Goal: Information Seeking & Learning: Compare options

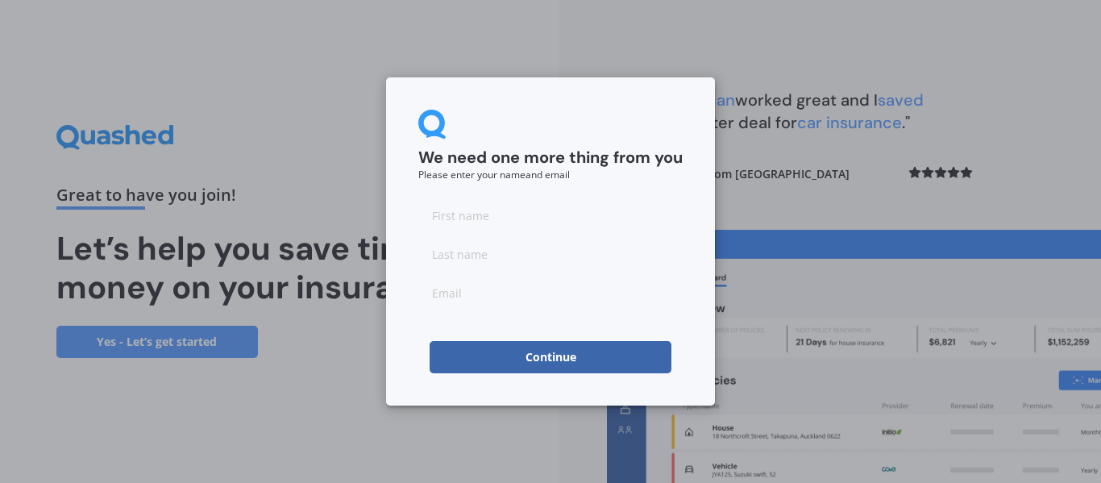
click at [479, 222] on input at bounding box center [550, 215] width 264 height 32
click at [479, 219] on input at bounding box center [550, 215] width 264 height 32
type input "Lahiru Ayodhya Karunarathna"
click at [496, 259] on input at bounding box center [550, 254] width 264 height 32
type input "[PERSON_NAME]"
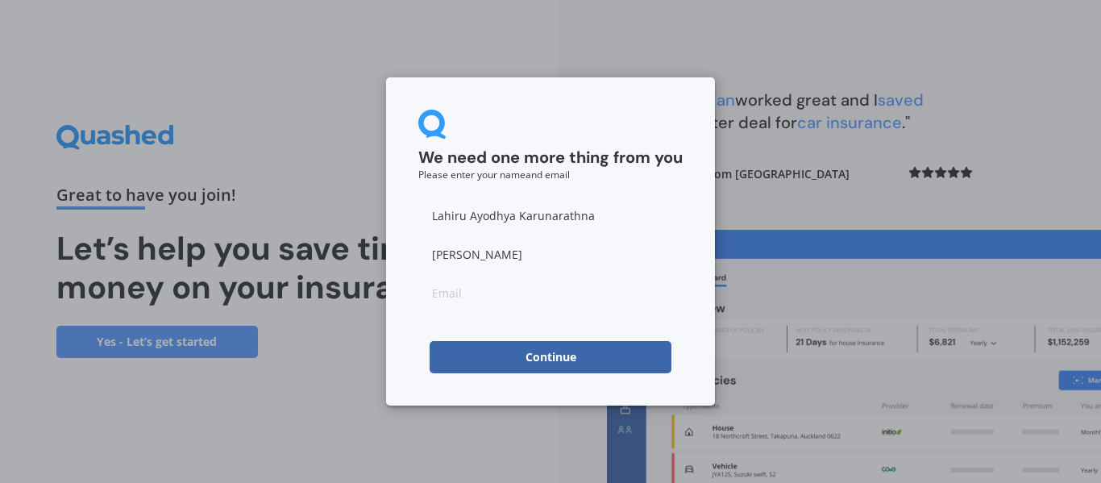
click at [496, 293] on input at bounding box center [550, 292] width 264 height 32
type input "[EMAIL_ADDRESS][DOMAIN_NAME]"
click at [512, 362] on button "Continue" at bounding box center [550, 357] width 242 height 32
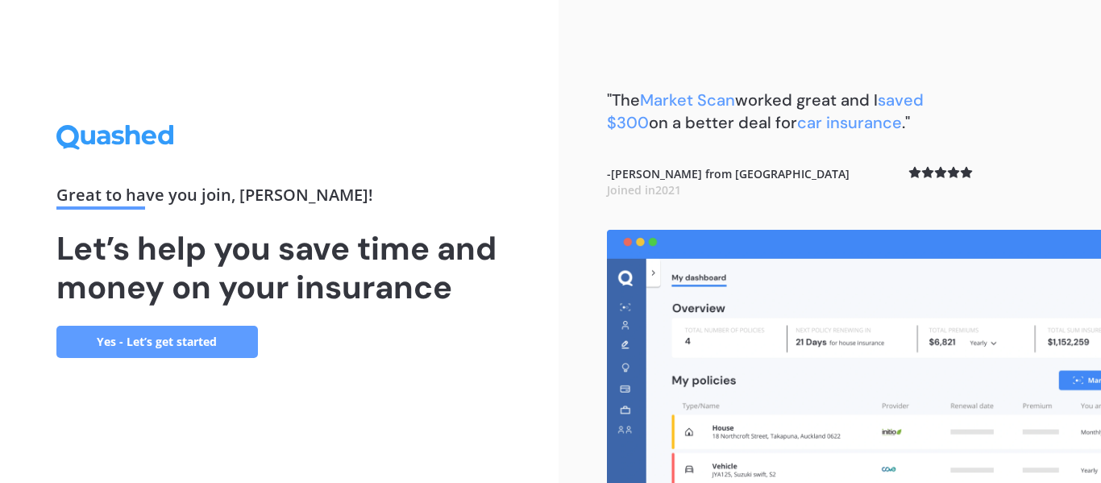
click at [182, 353] on link "Yes - Let’s get started" at bounding box center [156, 341] width 201 height 32
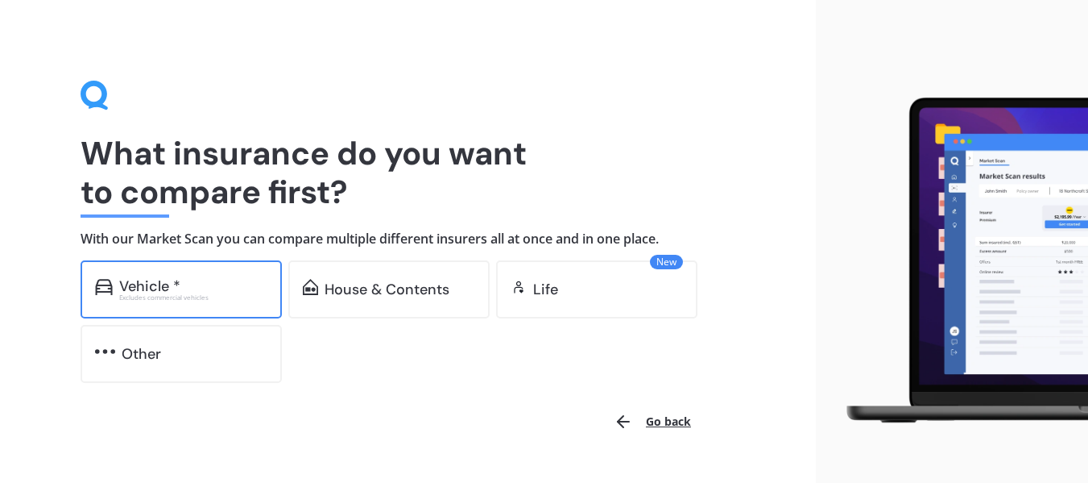
click at [164, 302] on div "Vehicle * Excludes commercial vehicles" at bounding box center [181, 289] width 201 height 58
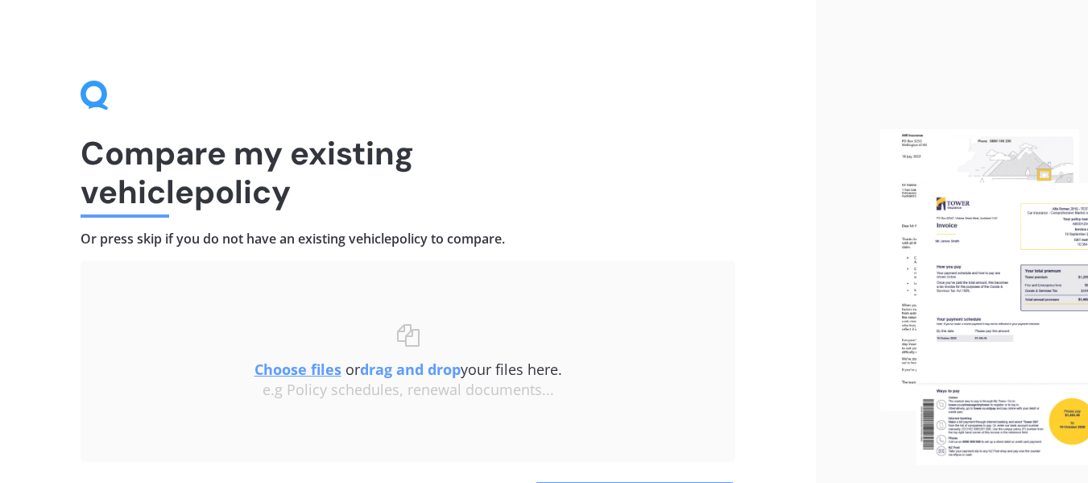
scroll to position [111, 0]
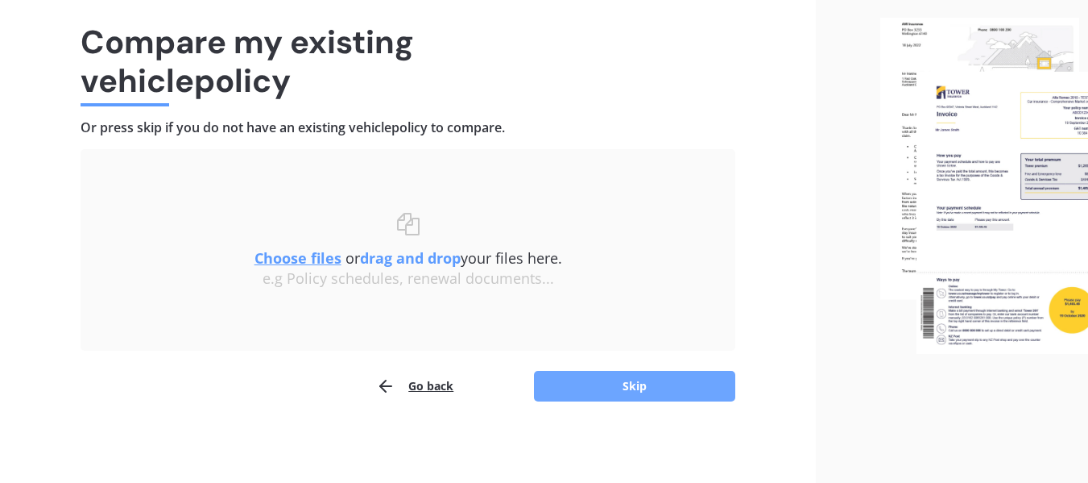
click at [603, 388] on button "Skip" at bounding box center [634, 386] width 201 height 31
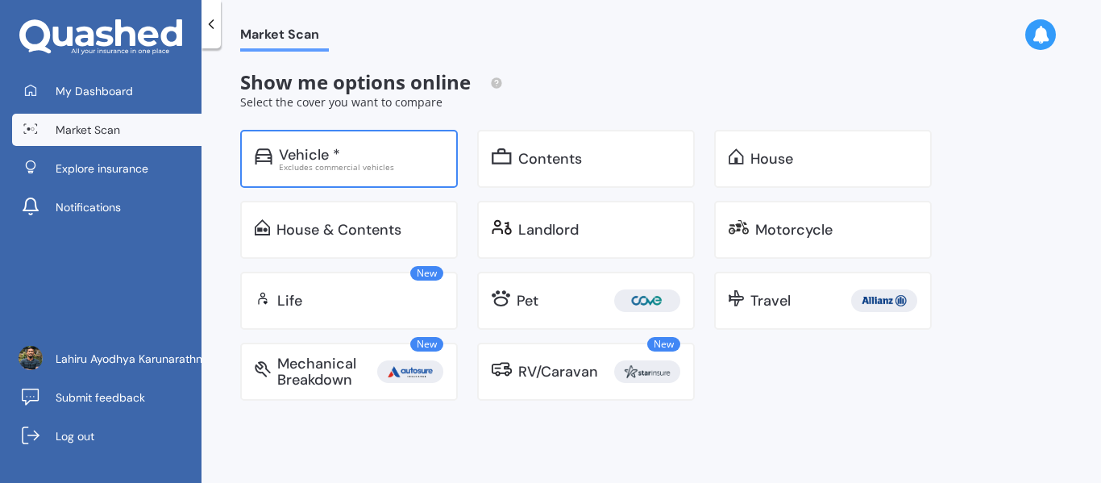
click at [290, 157] on div "Vehicle *" at bounding box center [309, 155] width 61 height 16
click at [292, 147] on div "Vehicle *" at bounding box center [309, 155] width 61 height 16
click at [324, 135] on div "Vehicle * Excludes commercial vehicles" at bounding box center [349, 159] width 218 height 58
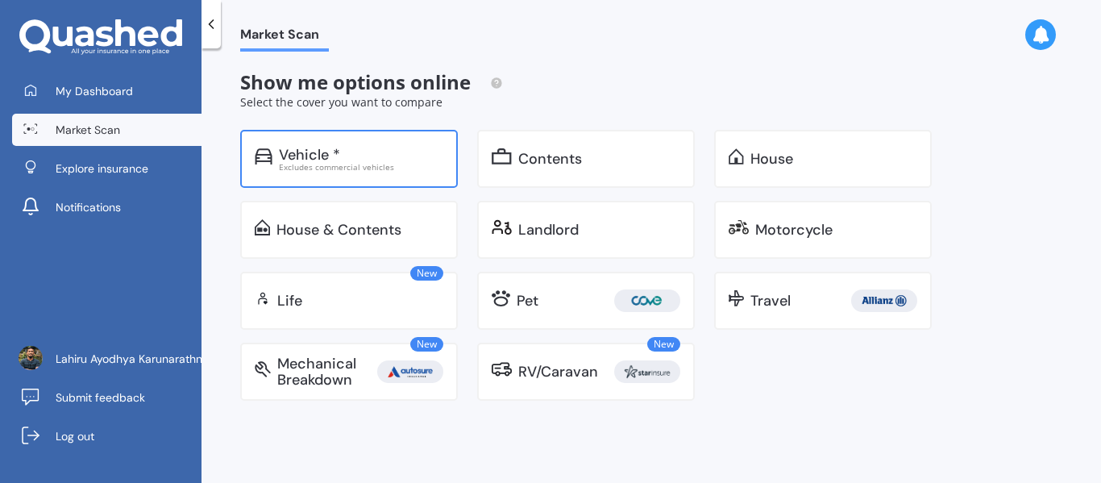
click at [367, 175] on div "Vehicle * Excludes commercial vehicles" at bounding box center [349, 159] width 218 height 58
click at [244, 169] on div "Vehicle * Excludes commercial vehicles" at bounding box center [349, 159] width 218 height 58
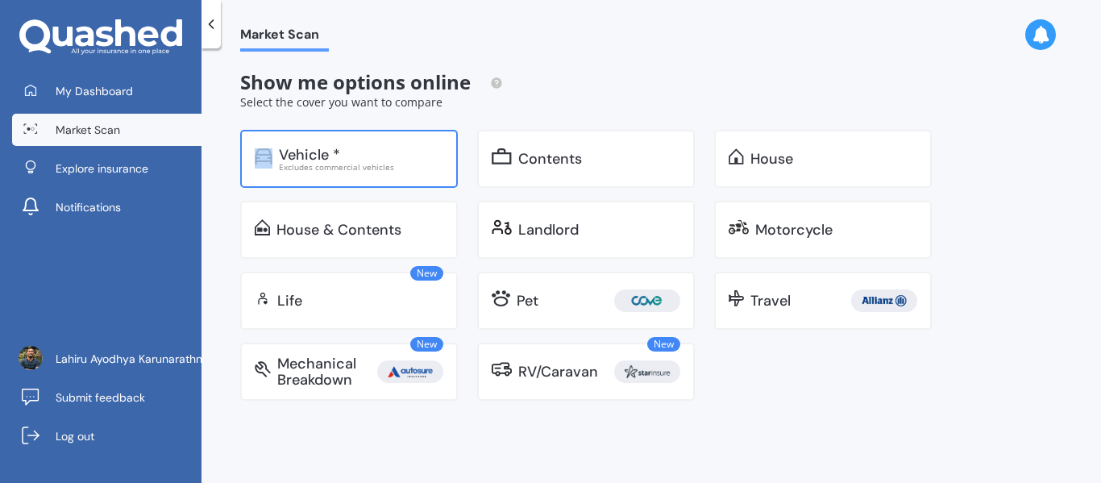
click at [244, 169] on div "Vehicle * Excludes commercial vehicles" at bounding box center [349, 159] width 218 height 58
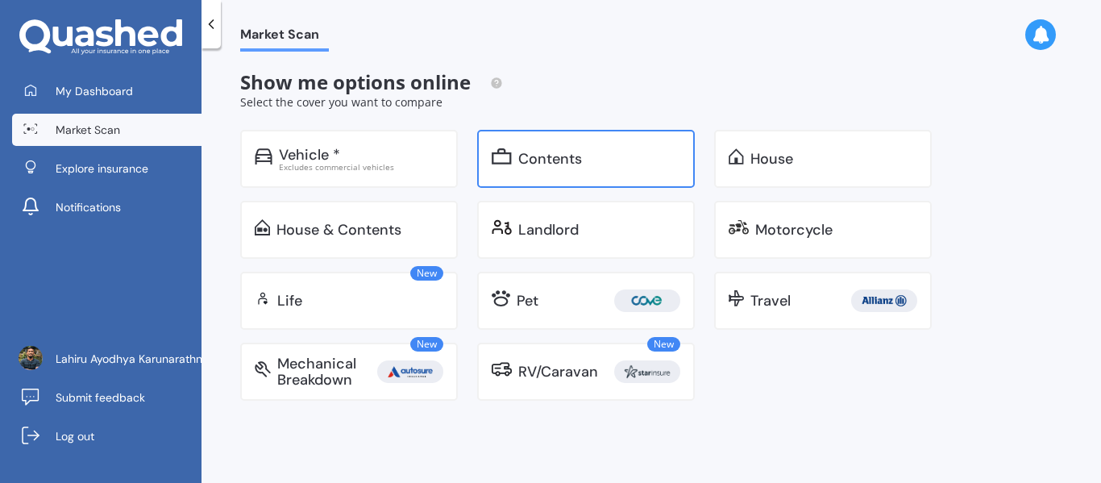
click at [533, 164] on div "Contents" at bounding box center [550, 159] width 64 height 16
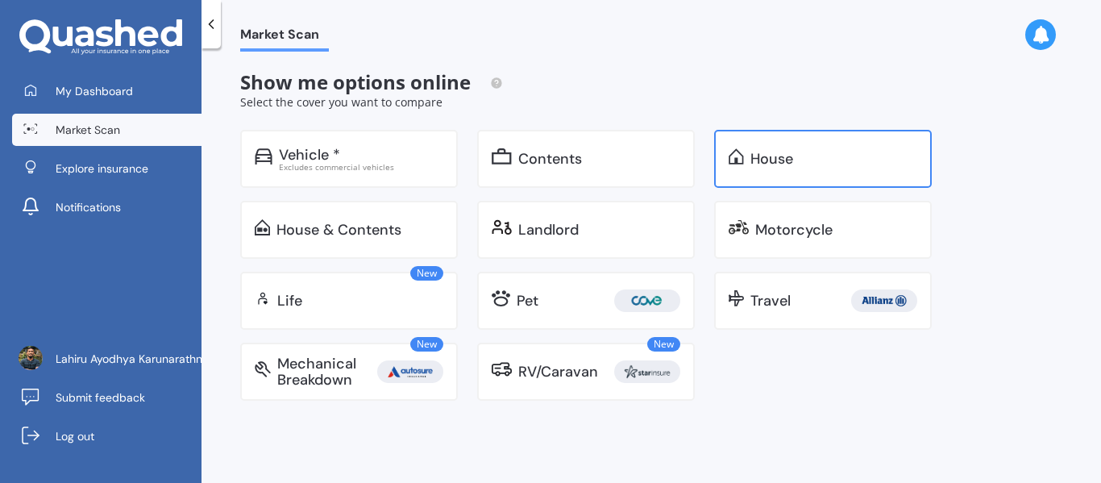
click at [797, 152] on div "House" at bounding box center [833, 159] width 167 height 16
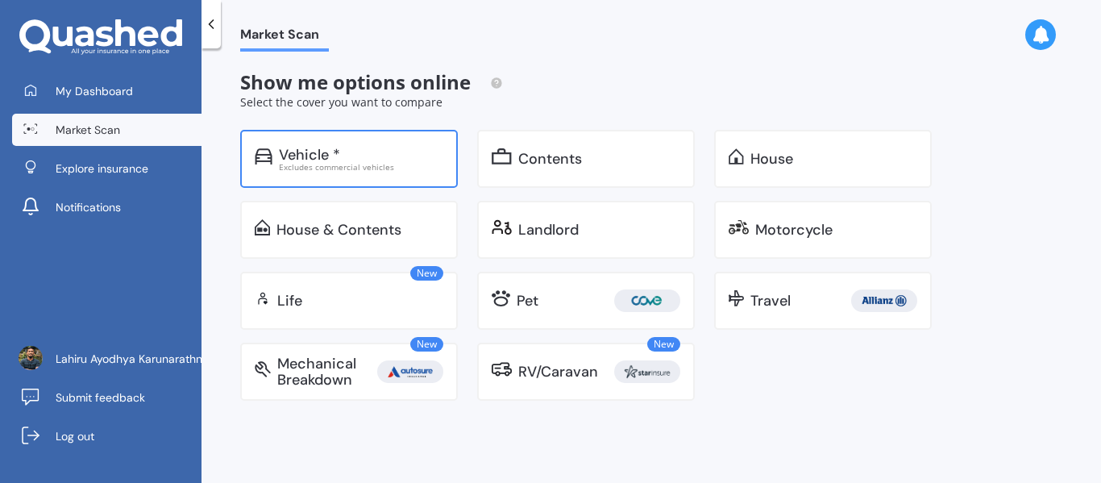
click at [405, 166] on div "Excludes commercial vehicles" at bounding box center [361, 167] width 164 height 8
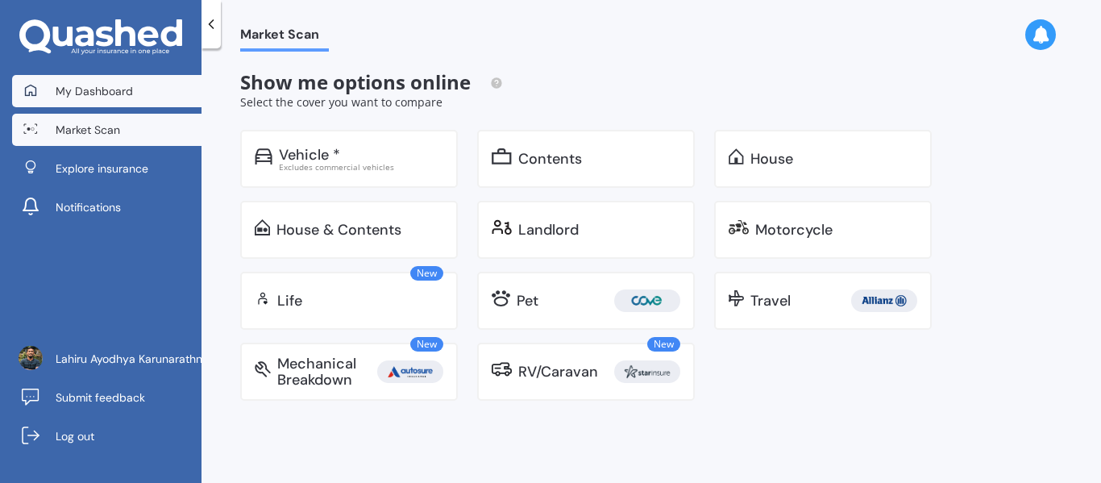
click at [122, 85] on span "My Dashboard" at bounding box center [94, 91] width 77 height 16
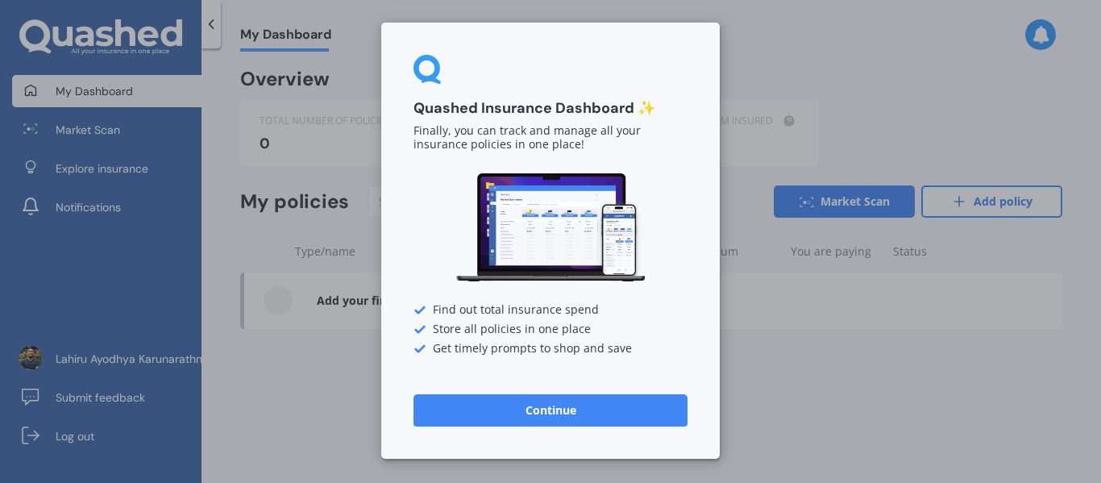
click at [458, 408] on button "Continue" at bounding box center [550, 410] width 274 height 32
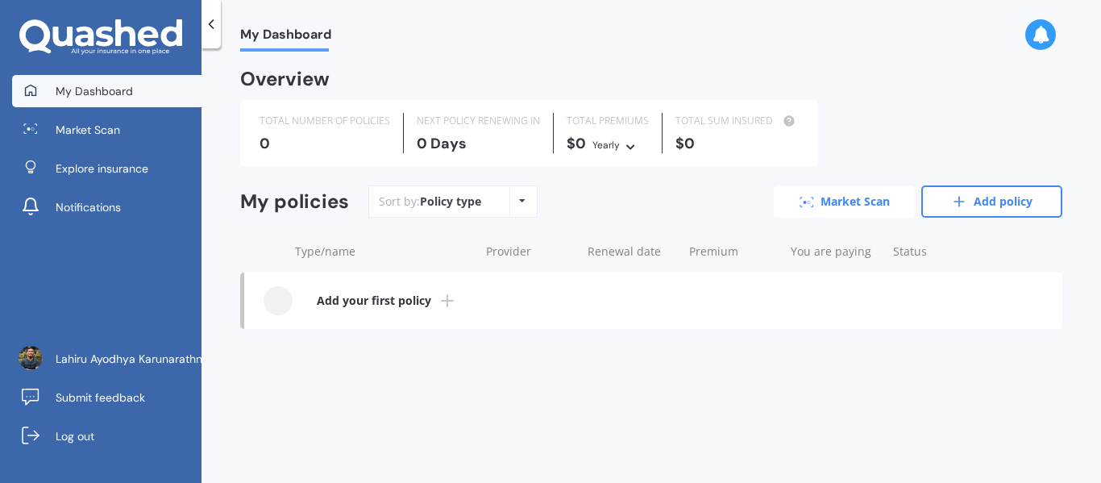
click at [824, 202] on link "Market Scan" at bounding box center [843, 201] width 141 height 32
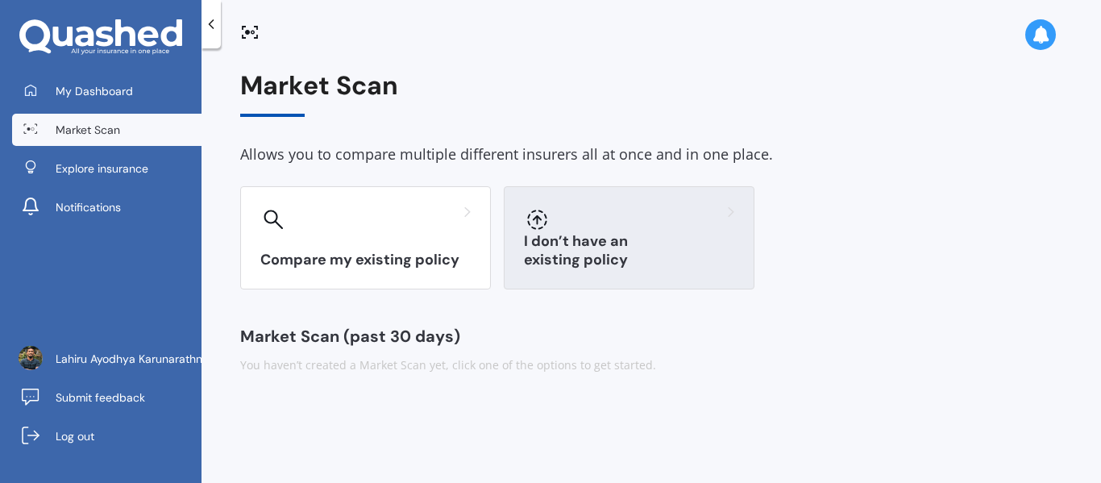
click at [594, 218] on div at bounding box center [629, 219] width 210 height 26
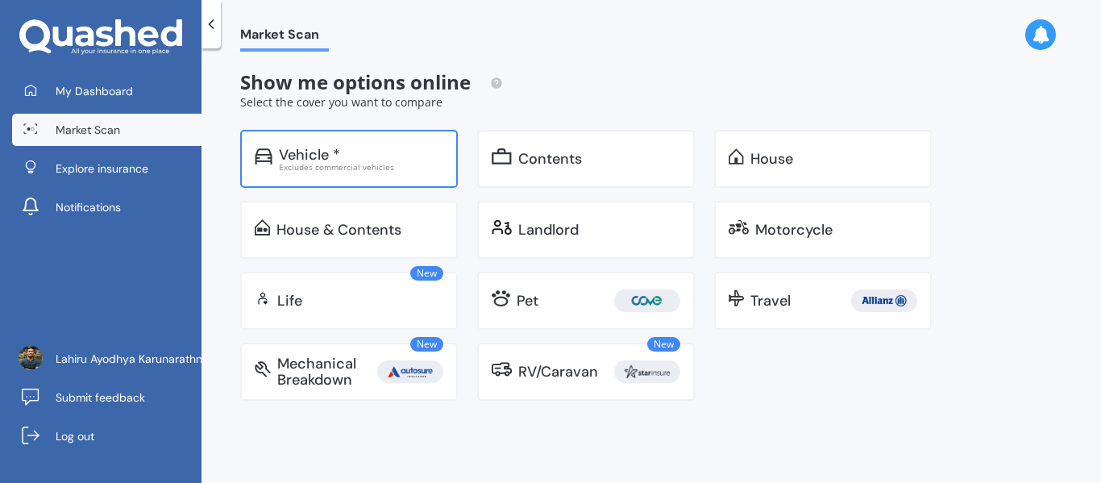
click at [342, 165] on div "Excludes commercial vehicles" at bounding box center [361, 167] width 164 height 8
click at [267, 176] on div "Vehicle * Excludes commercial vehicles" at bounding box center [349, 159] width 218 height 58
click at [303, 158] on div "Vehicle *" at bounding box center [309, 155] width 61 height 16
click at [321, 163] on div "Excludes commercial vehicles" at bounding box center [361, 167] width 164 height 8
click at [292, 160] on div "Vehicle *" at bounding box center [309, 155] width 61 height 16
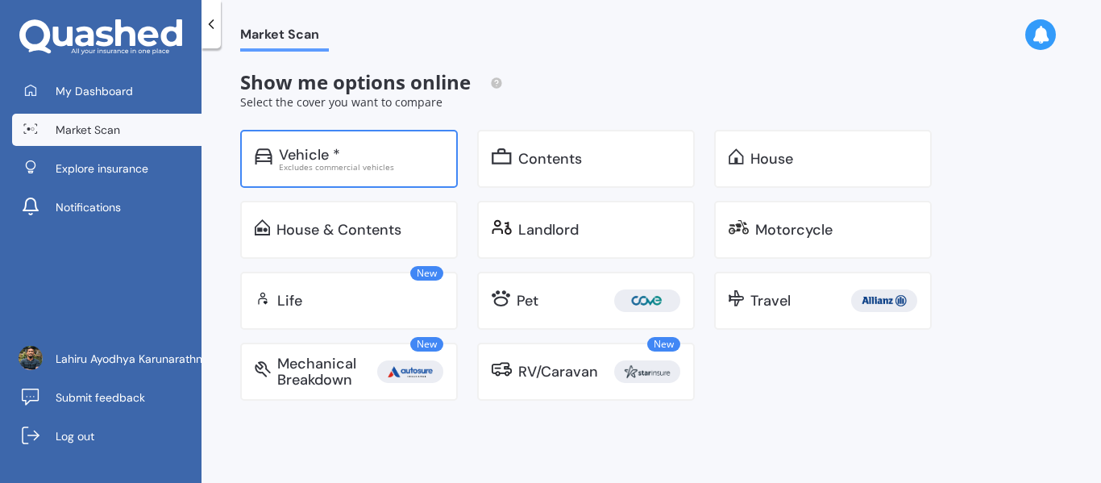
click at [292, 160] on div "Vehicle *" at bounding box center [309, 155] width 61 height 16
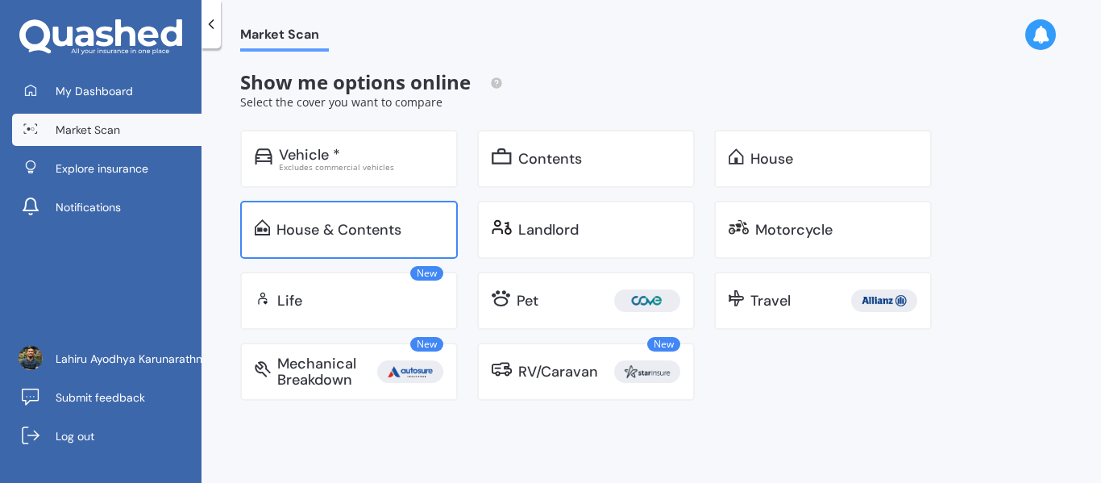
click at [287, 223] on div "House & Contents" at bounding box center [338, 230] width 125 height 16
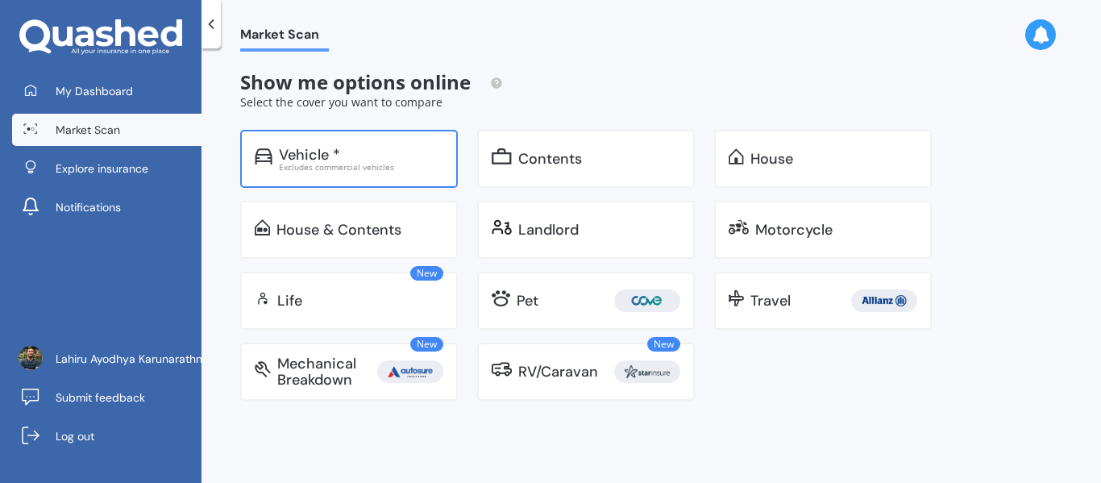
click at [306, 152] on div "Vehicle *" at bounding box center [309, 155] width 61 height 16
click at [293, 159] on div "Vehicle *" at bounding box center [309, 155] width 61 height 16
click at [336, 141] on div "Vehicle * Excludes commercial vehicles" at bounding box center [349, 159] width 218 height 58
click at [305, 158] on div "Vehicle *" at bounding box center [309, 155] width 61 height 16
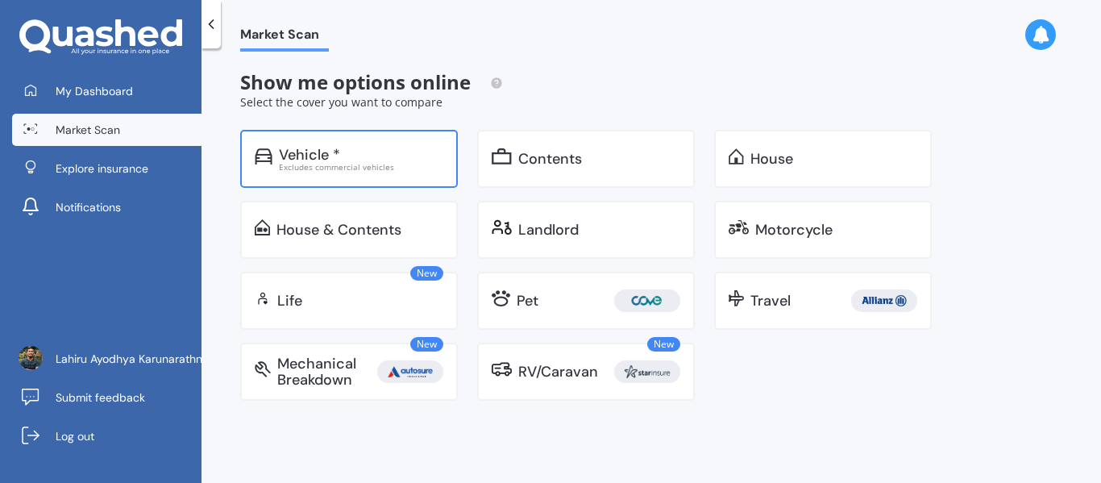
click at [261, 155] on img at bounding box center [264, 156] width 18 height 16
click at [325, 151] on div "Vehicle *" at bounding box center [309, 155] width 61 height 16
click at [295, 154] on div "Vehicle *" at bounding box center [309, 155] width 61 height 16
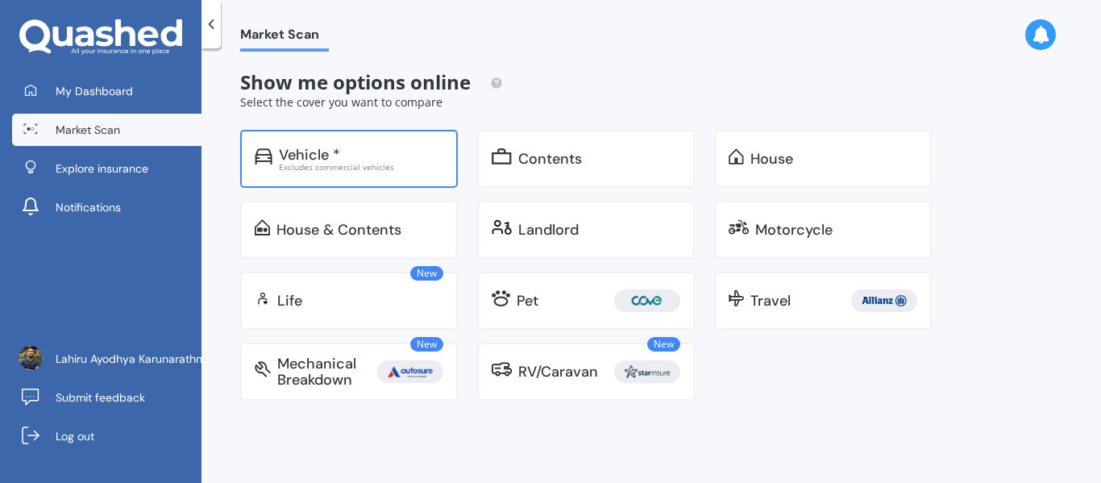
click at [302, 139] on div "Vehicle * Excludes commercial vehicles" at bounding box center [349, 159] width 218 height 58
click at [332, 177] on div "Vehicle * Excludes commercial vehicles" at bounding box center [349, 159] width 218 height 58
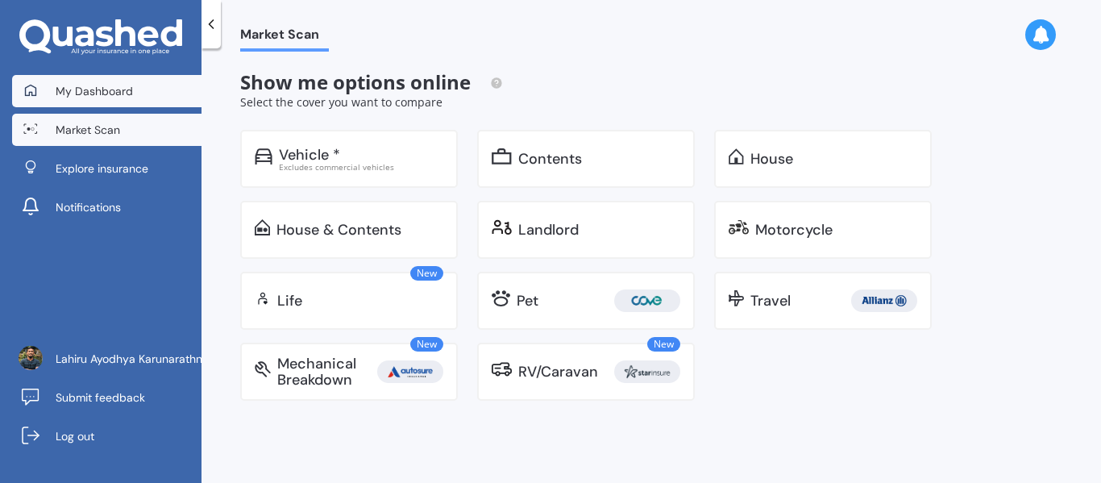
click at [88, 89] on span "My Dashboard" at bounding box center [94, 91] width 77 height 16
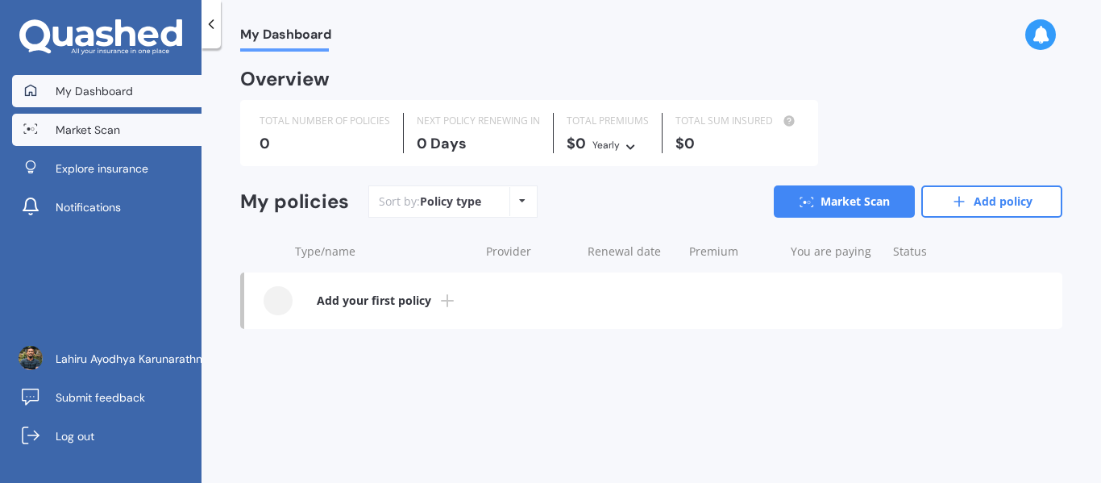
click at [83, 135] on span "Market Scan" at bounding box center [88, 130] width 64 height 16
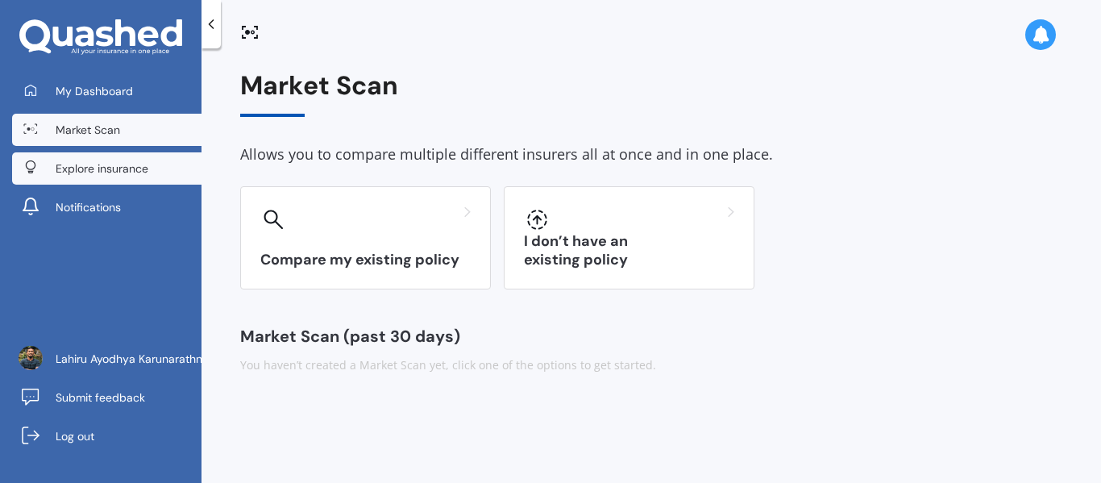
click at [117, 171] on span "Explore insurance" at bounding box center [102, 168] width 93 height 16
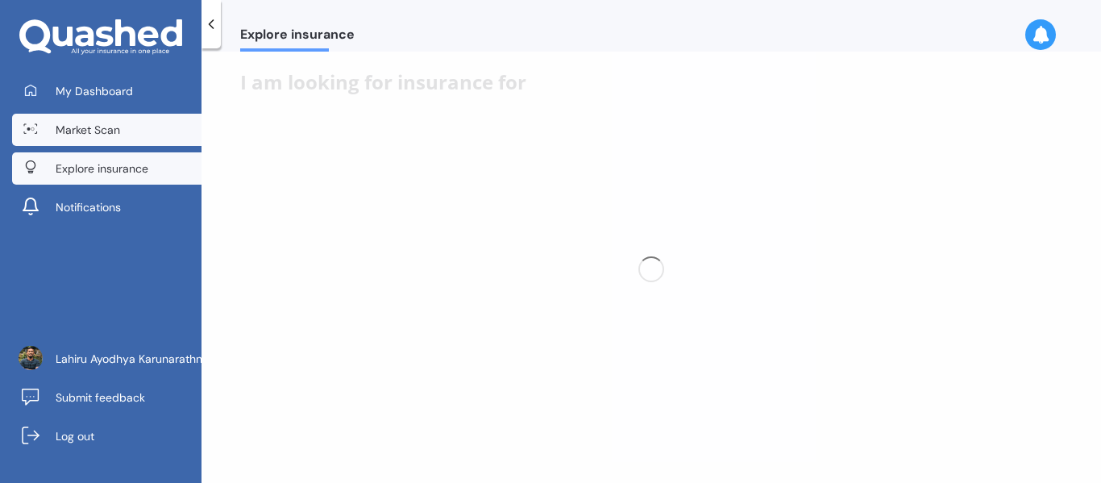
click at [114, 124] on span "Market Scan" at bounding box center [88, 130] width 64 height 16
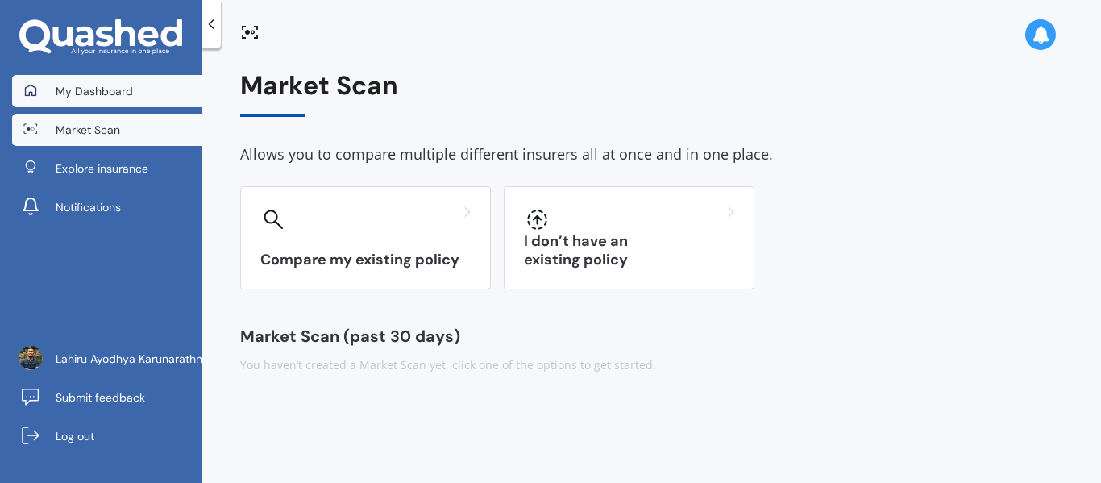
click at [114, 101] on link "My Dashboard" at bounding box center [106, 91] width 189 height 32
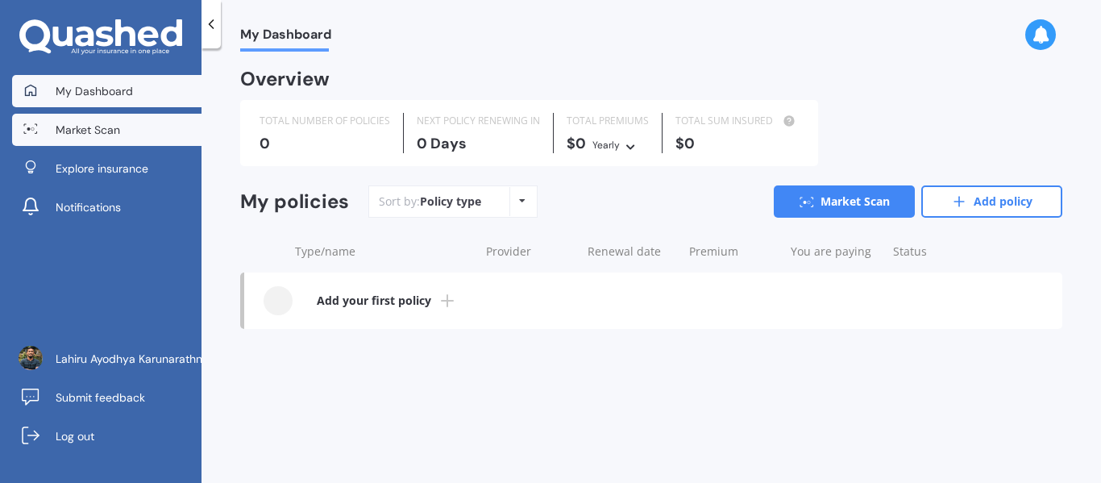
click at [106, 124] on span "Market Scan" at bounding box center [88, 130] width 64 height 16
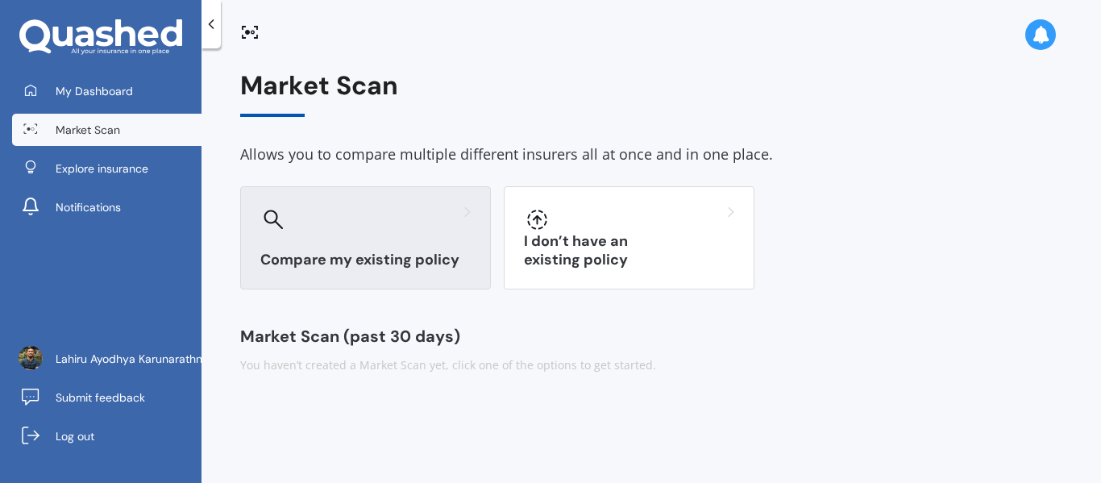
click at [411, 226] on div at bounding box center [365, 219] width 210 height 26
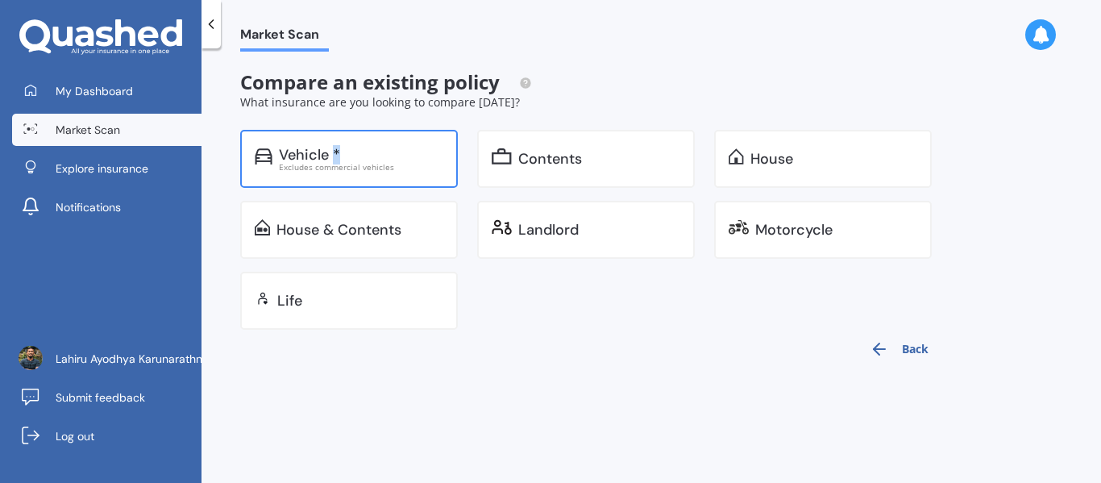
click at [338, 156] on div "Vehicle *" at bounding box center [309, 155] width 61 height 16
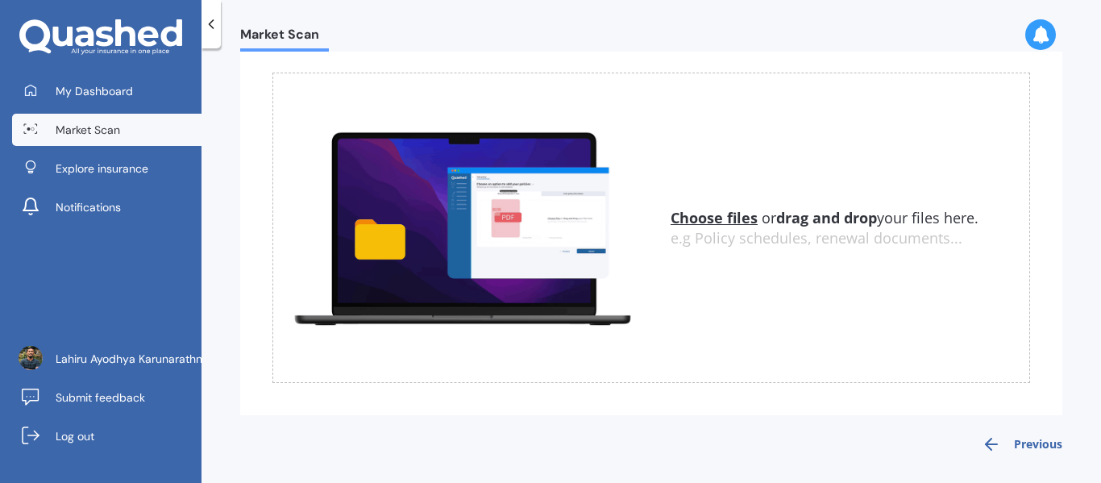
scroll to position [125, 0]
click at [1005, 450] on button "Previous" at bounding box center [1021, 443] width 81 height 19
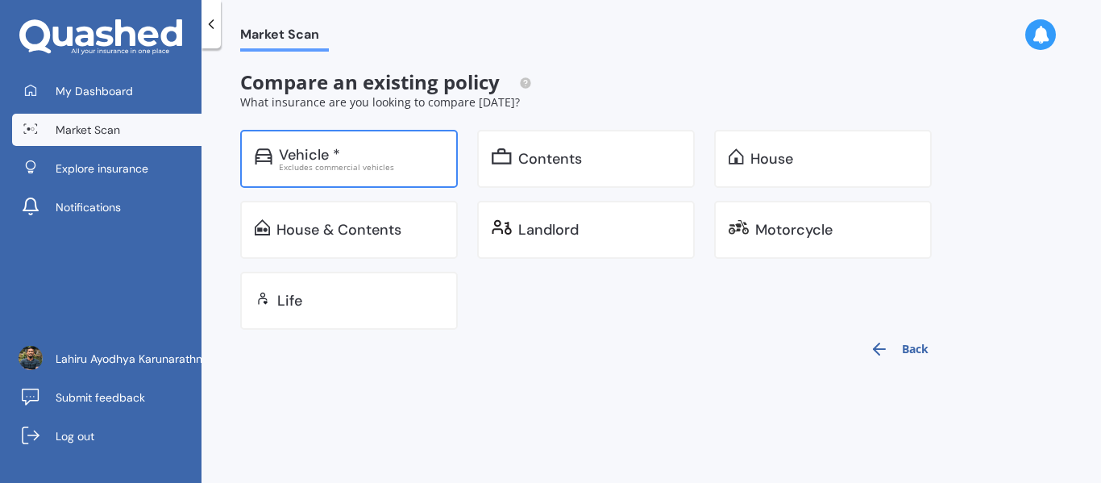
click at [344, 154] on div "Vehicle *" at bounding box center [361, 155] width 164 height 16
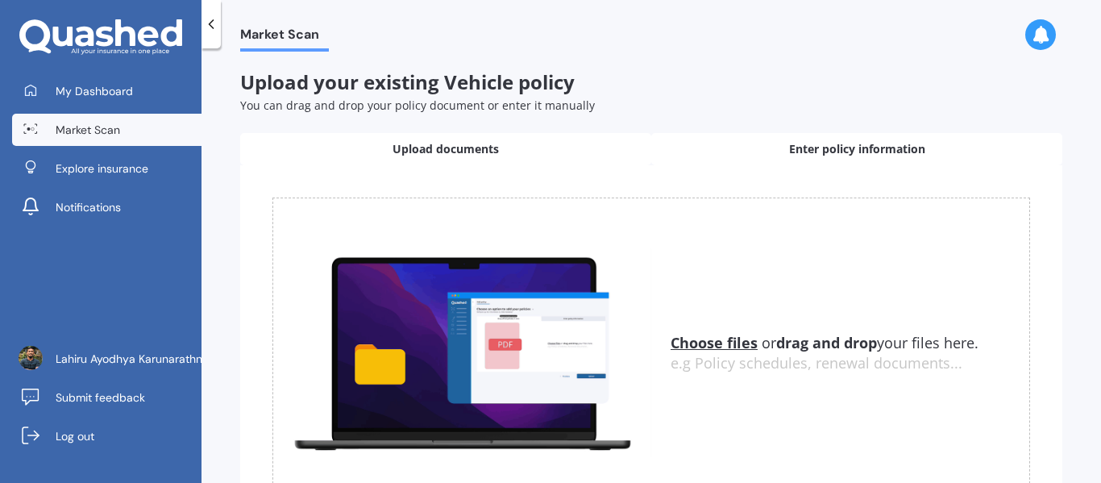
click at [760, 138] on div "Enter policy information" at bounding box center [856, 149] width 411 height 32
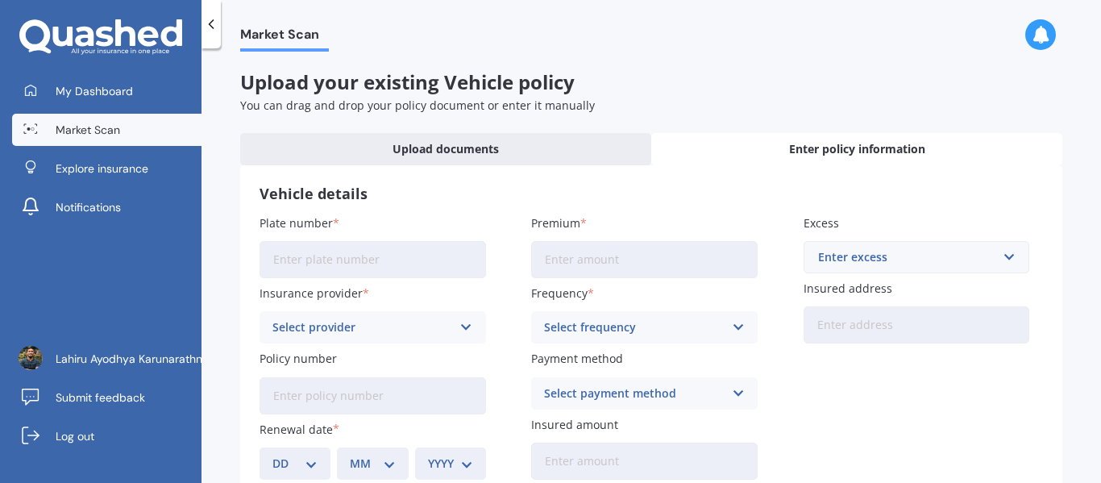
click at [371, 269] on input "Plate number" at bounding box center [372, 259] width 226 height 37
type input "JBZ721"
